Goal: Information Seeking & Learning: Check status

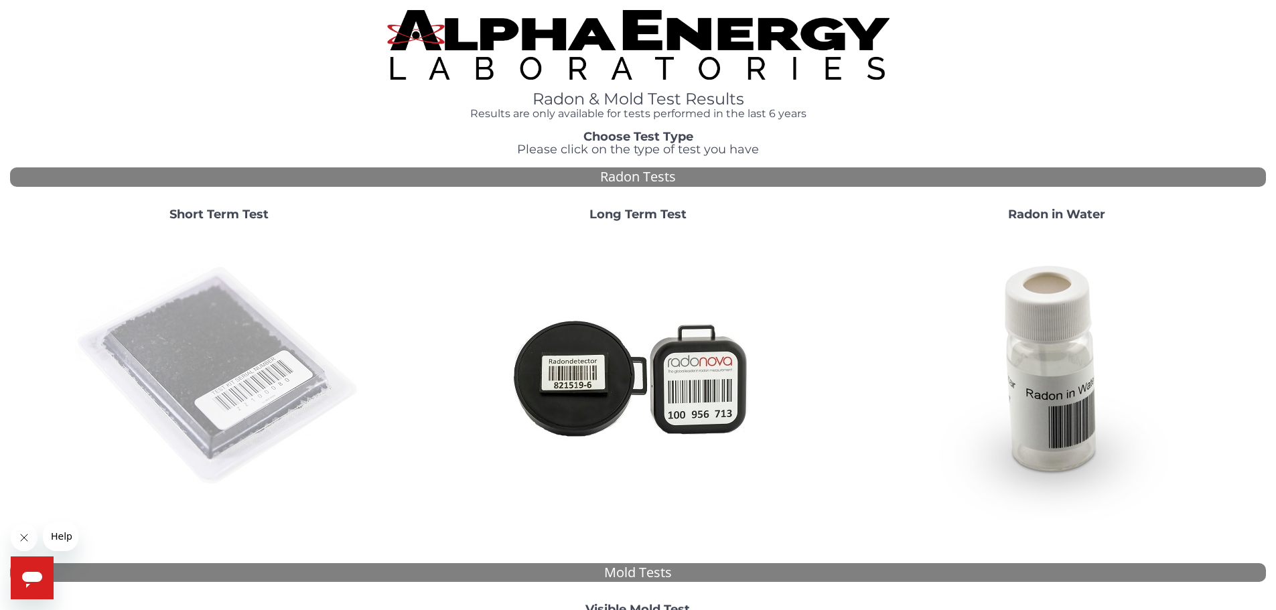
click at [149, 393] on img at bounding box center [219, 376] width 288 height 288
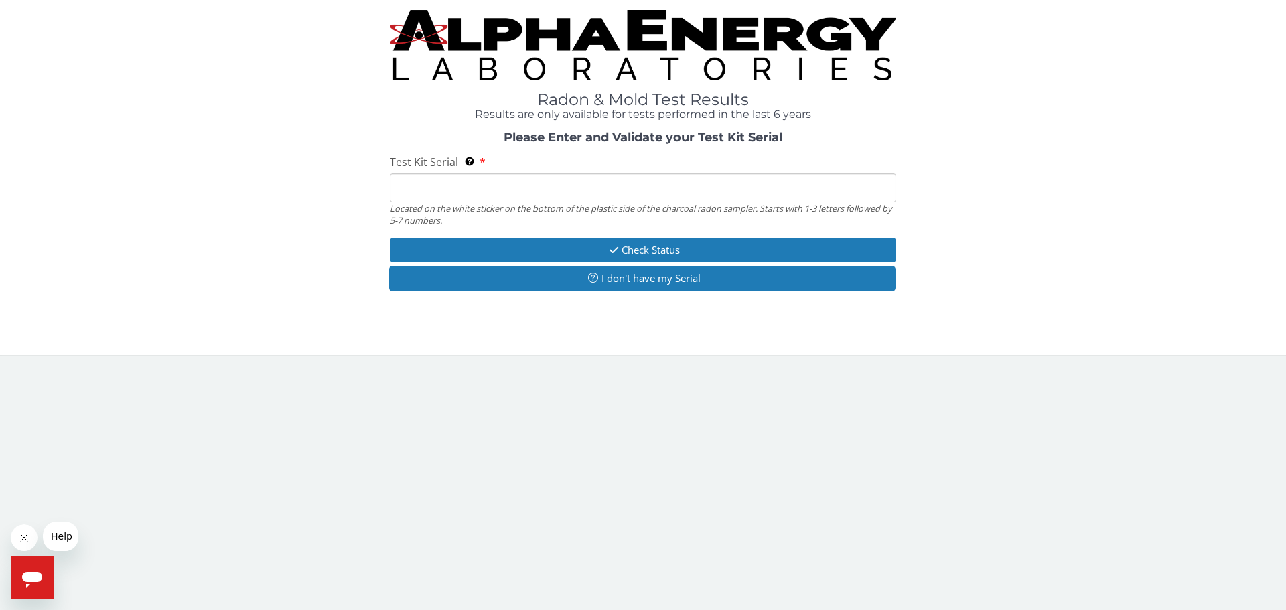
click at [466, 192] on input "Test Kit Serial Located on the white sticker on the bottom of the plastic side …" at bounding box center [643, 188] width 506 height 29
paste input "AA766198"
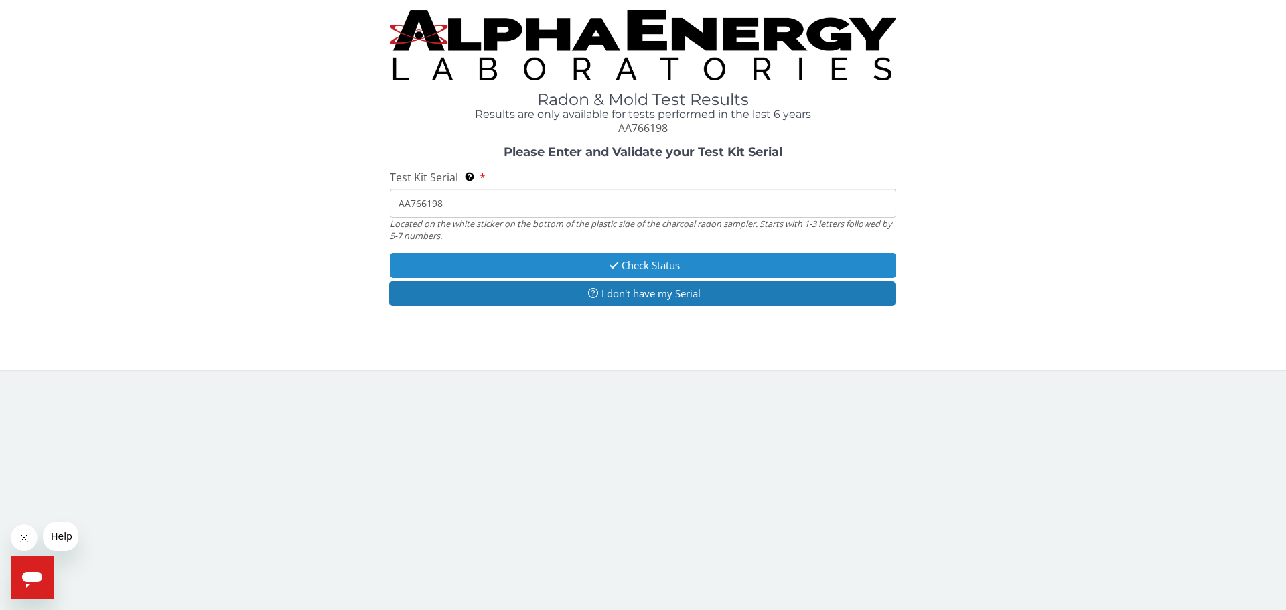
type input "AA766198"
click at [606, 265] on icon "button" at bounding box center [613, 266] width 15 height 10
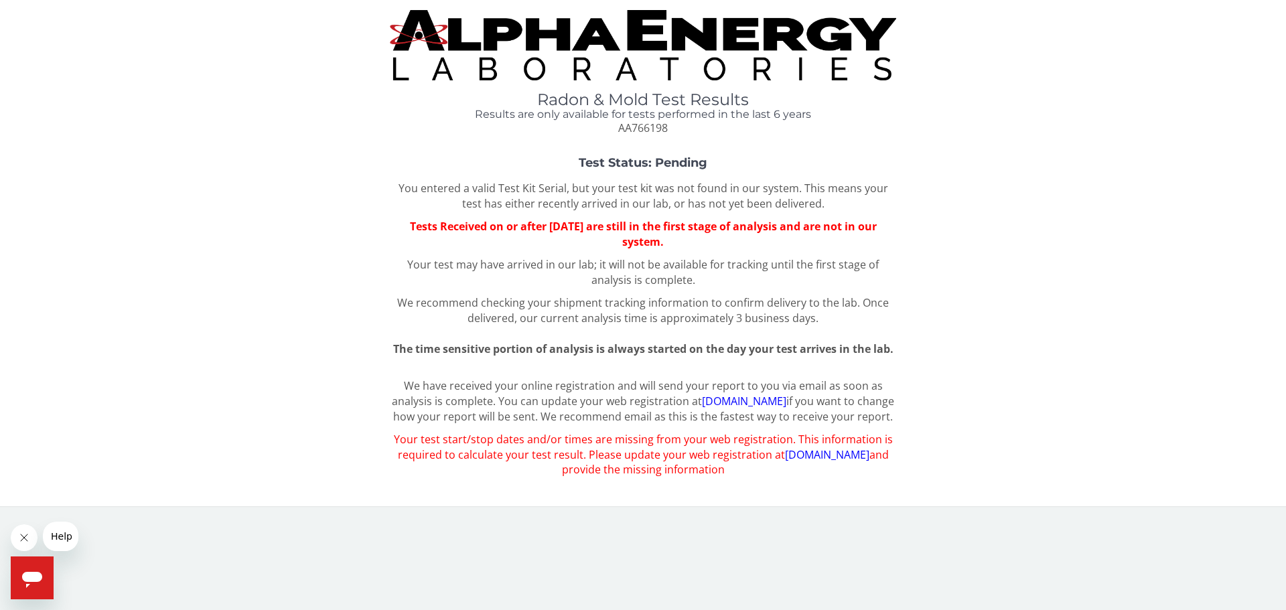
click at [759, 405] on link "[DOMAIN_NAME]" at bounding box center [744, 401] width 84 height 15
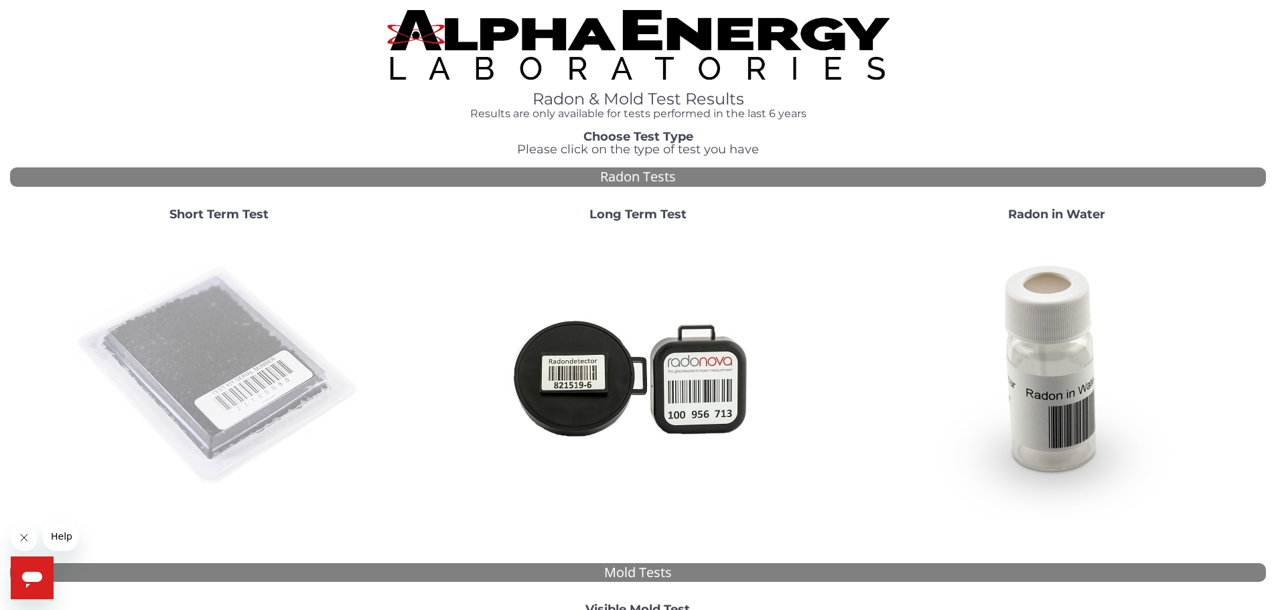
click at [262, 306] on img at bounding box center [219, 376] width 288 height 288
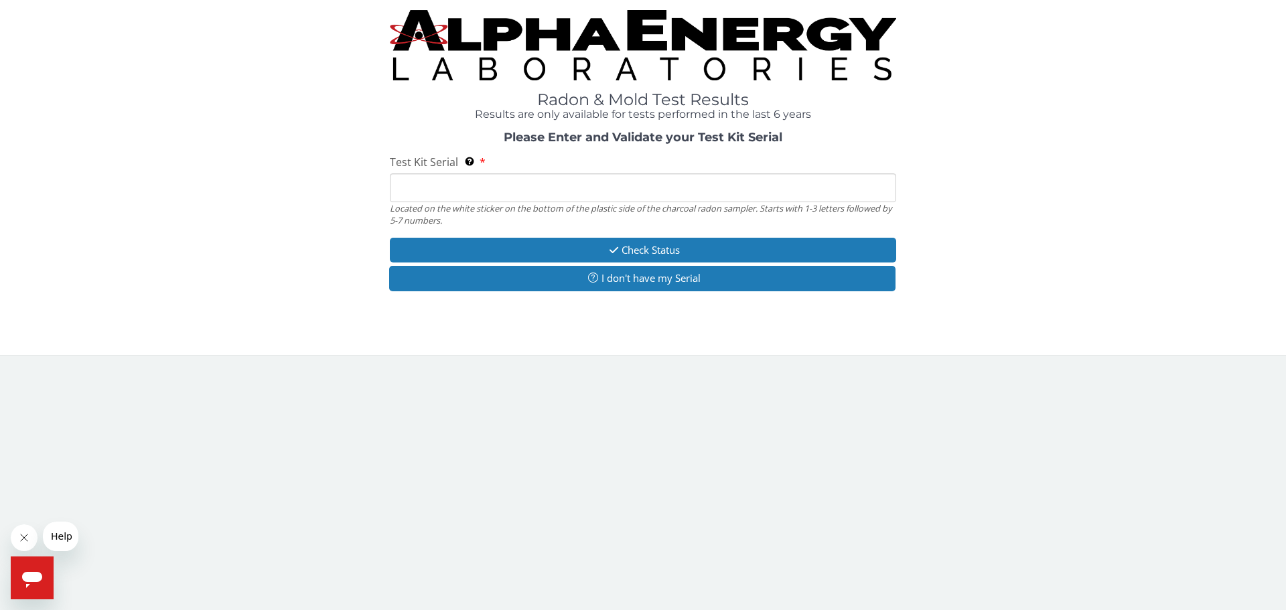
click at [573, 201] on input "Test Kit Serial Located on the white sticker on the bottom of the plastic side …" at bounding box center [643, 188] width 506 height 29
paste input "AA766198"
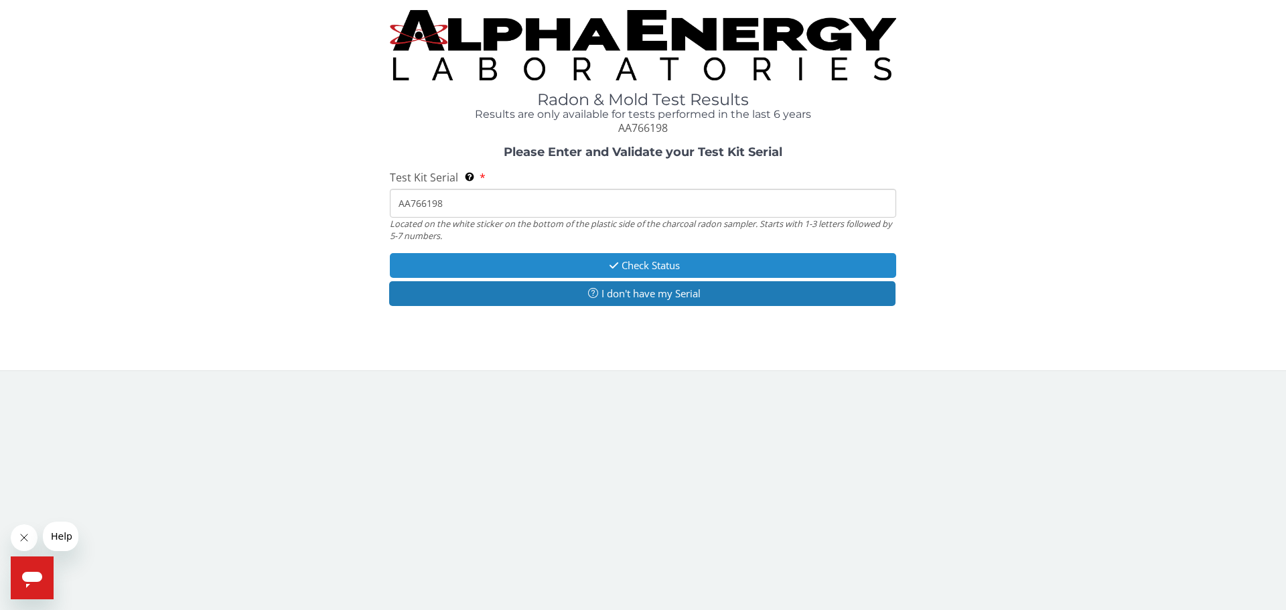
type input "AA766198"
click at [573, 273] on button "Check Status" at bounding box center [643, 265] width 506 height 25
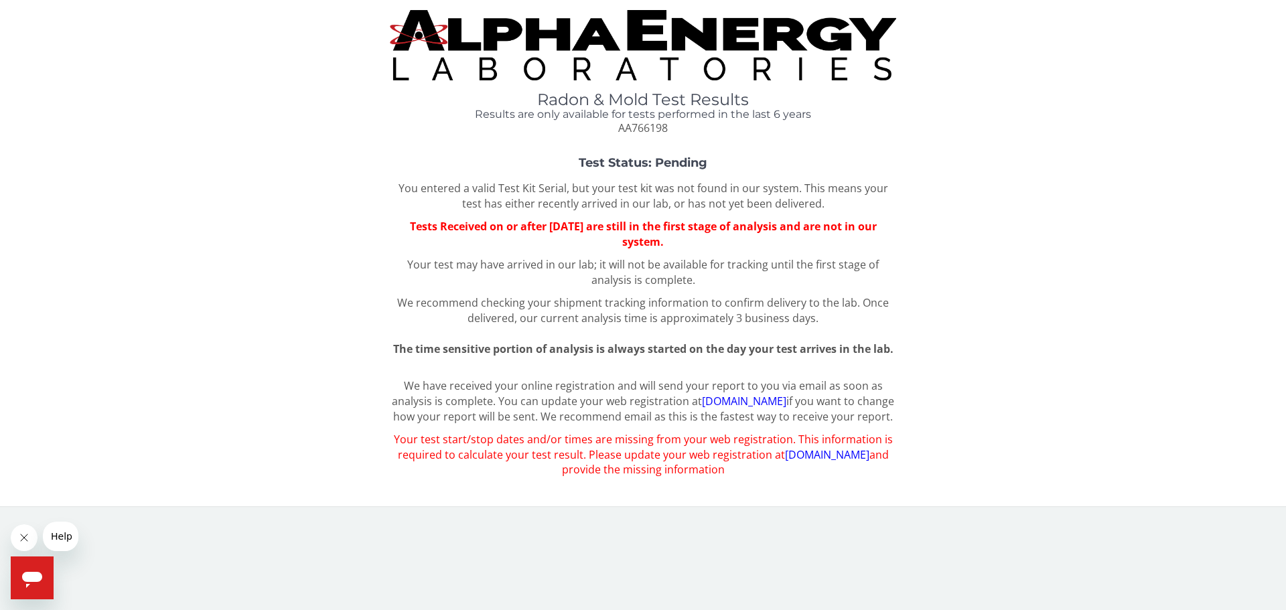
click at [774, 404] on link "[DOMAIN_NAME]" at bounding box center [744, 401] width 84 height 15
